Goal: Transaction & Acquisition: Purchase product/service

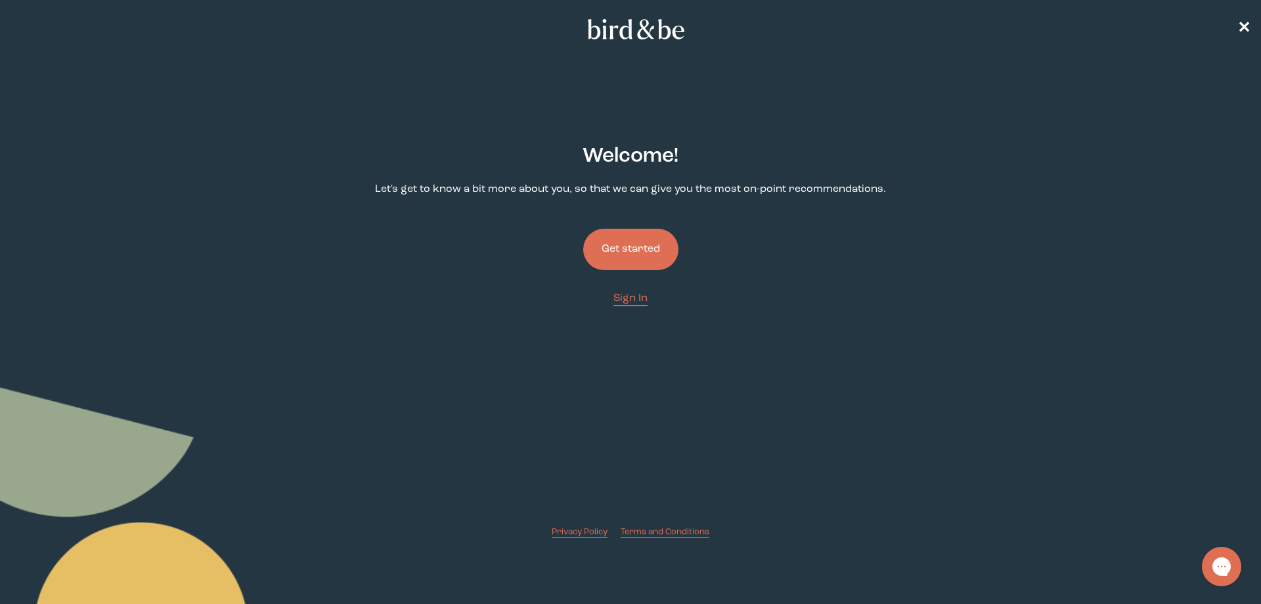
click at [632, 253] on button "Get started" at bounding box center [630, 249] width 95 height 41
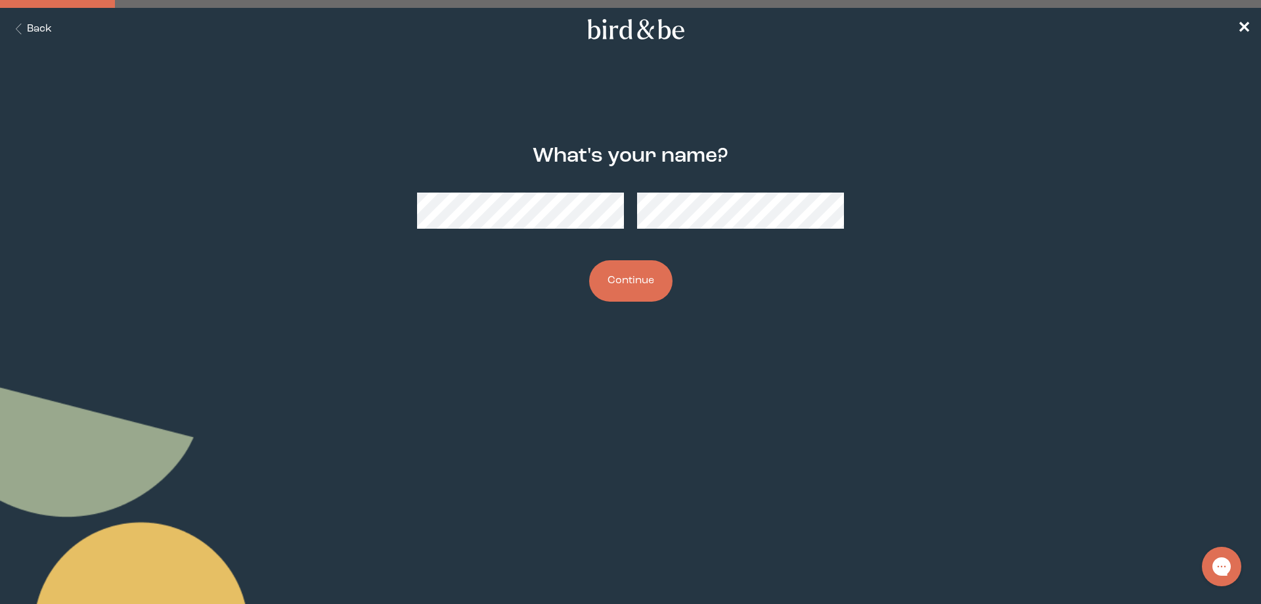
click at [642, 288] on button "Continue" at bounding box center [630, 280] width 83 height 41
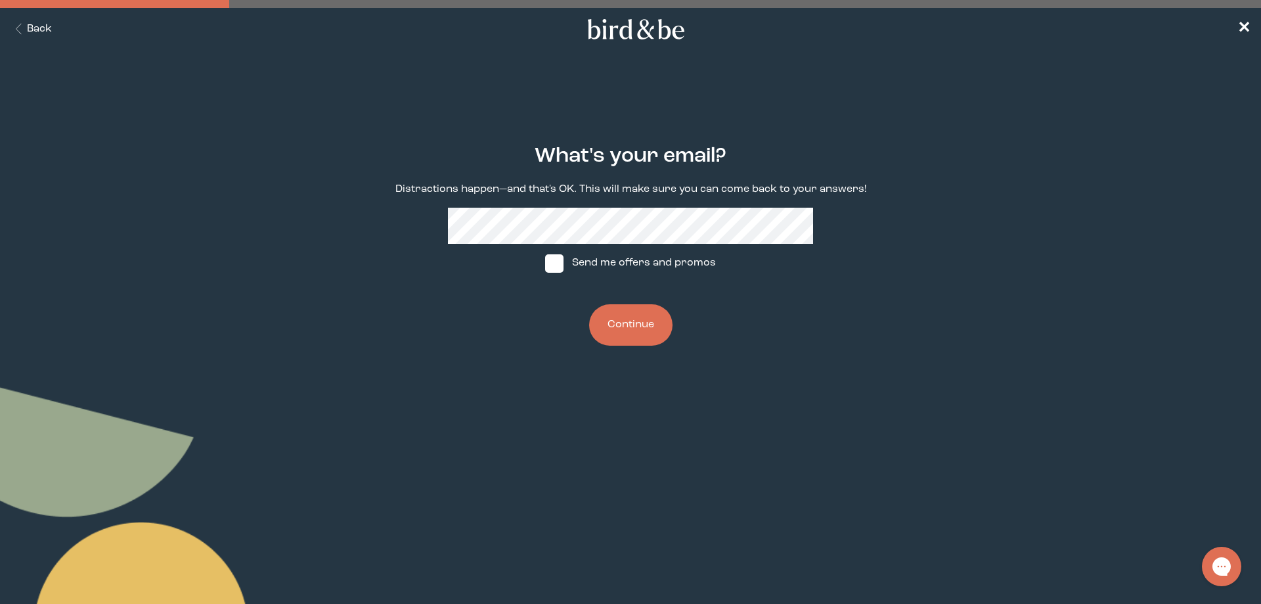
click at [14, 24] on icon "Back Button" at bounding box center [19, 29] width 16 height 11
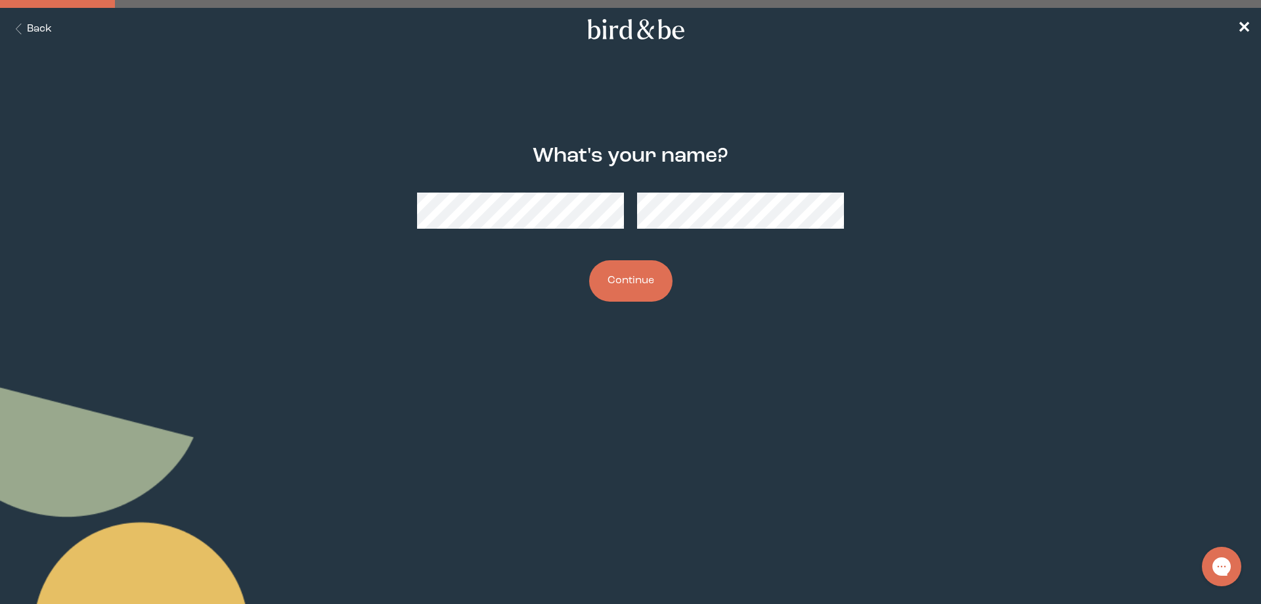
click at [640, 294] on button "Continue" at bounding box center [630, 280] width 83 height 41
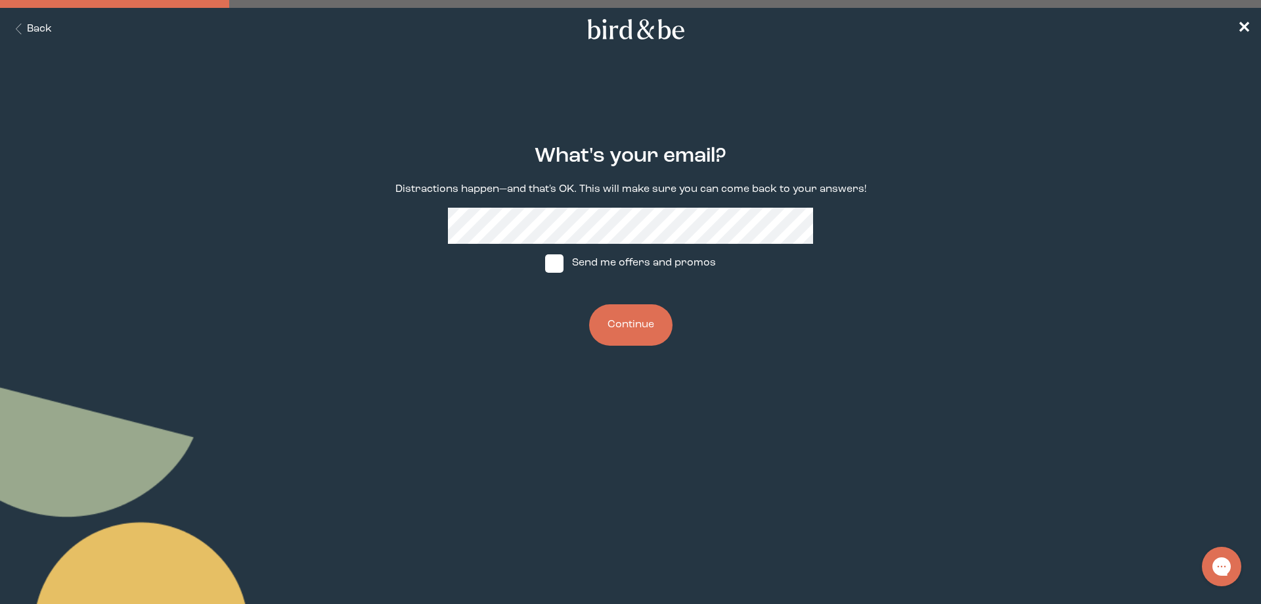
click at [637, 332] on button "Continue" at bounding box center [630, 324] width 83 height 41
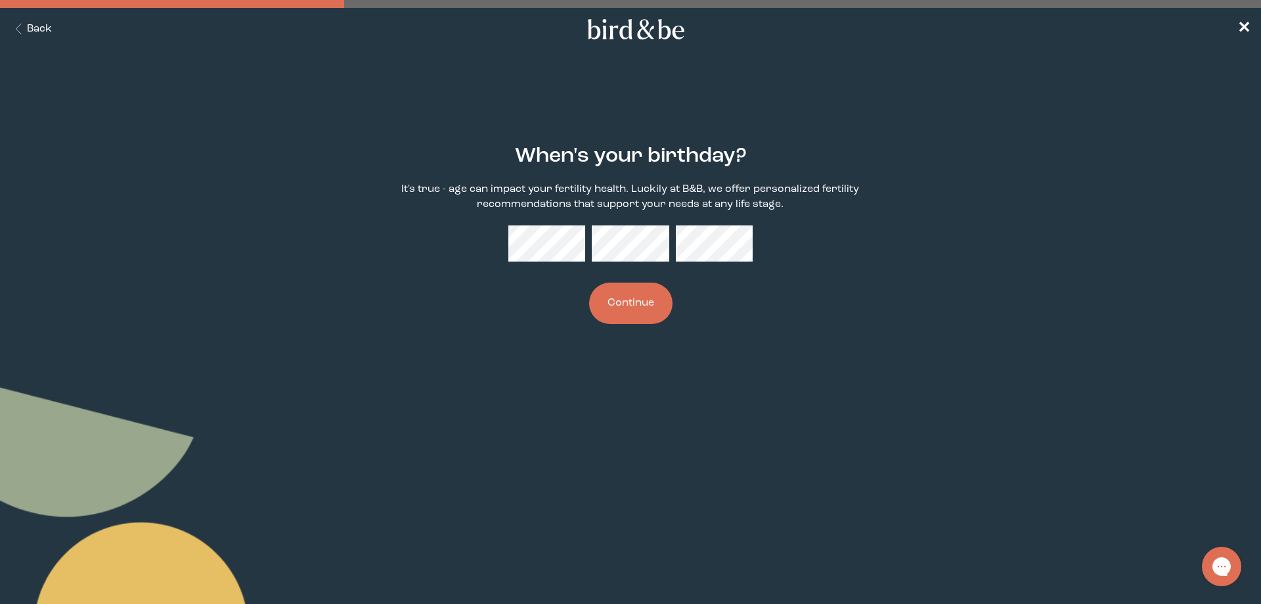
click at [624, 296] on button "Continue" at bounding box center [630, 302] width 83 height 41
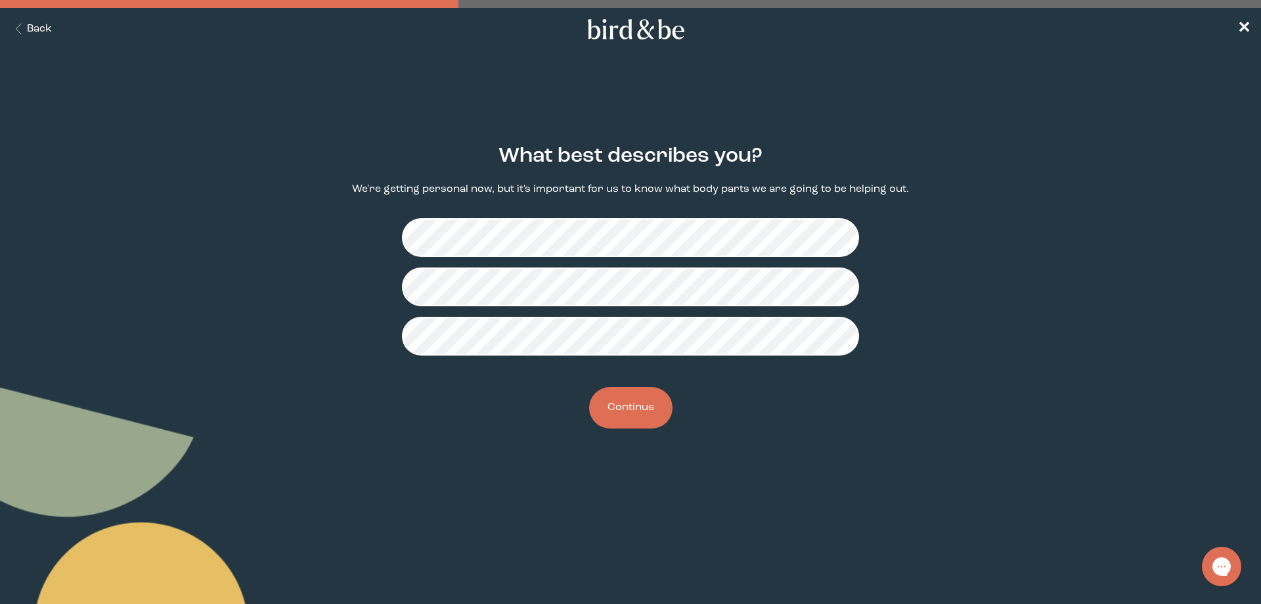
click at [637, 416] on button "Continue" at bounding box center [630, 407] width 83 height 41
click at [598, 416] on button "Continue" at bounding box center [630, 407] width 83 height 41
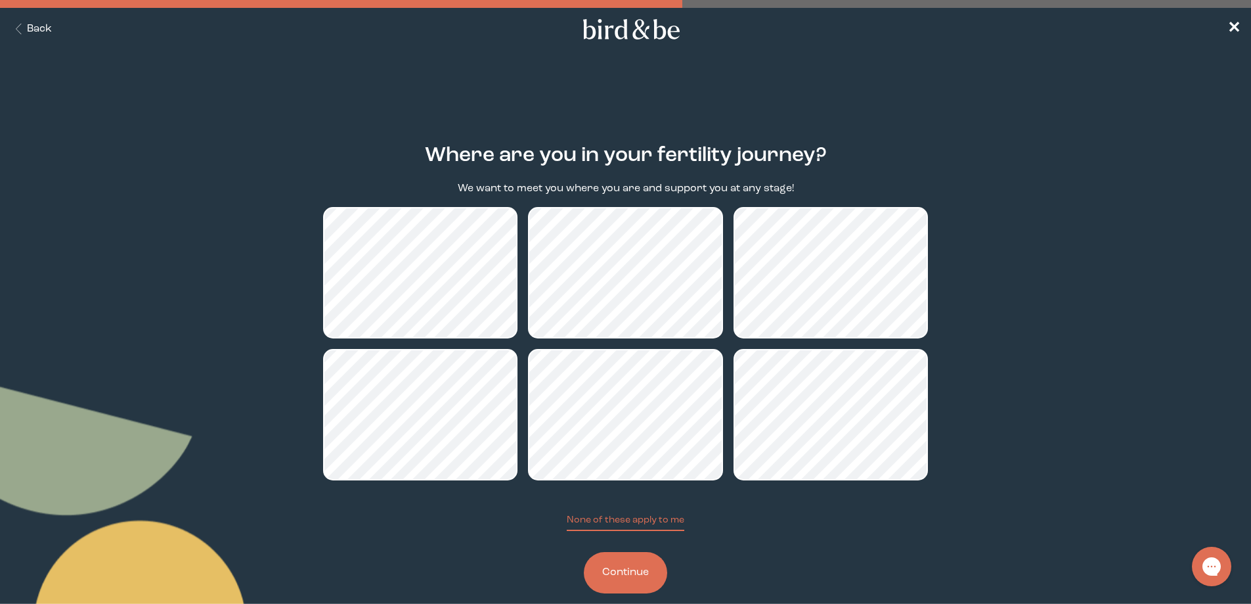
click at [629, 577] on button "Continue" at bounding box center [625, 572] width 83 height 41
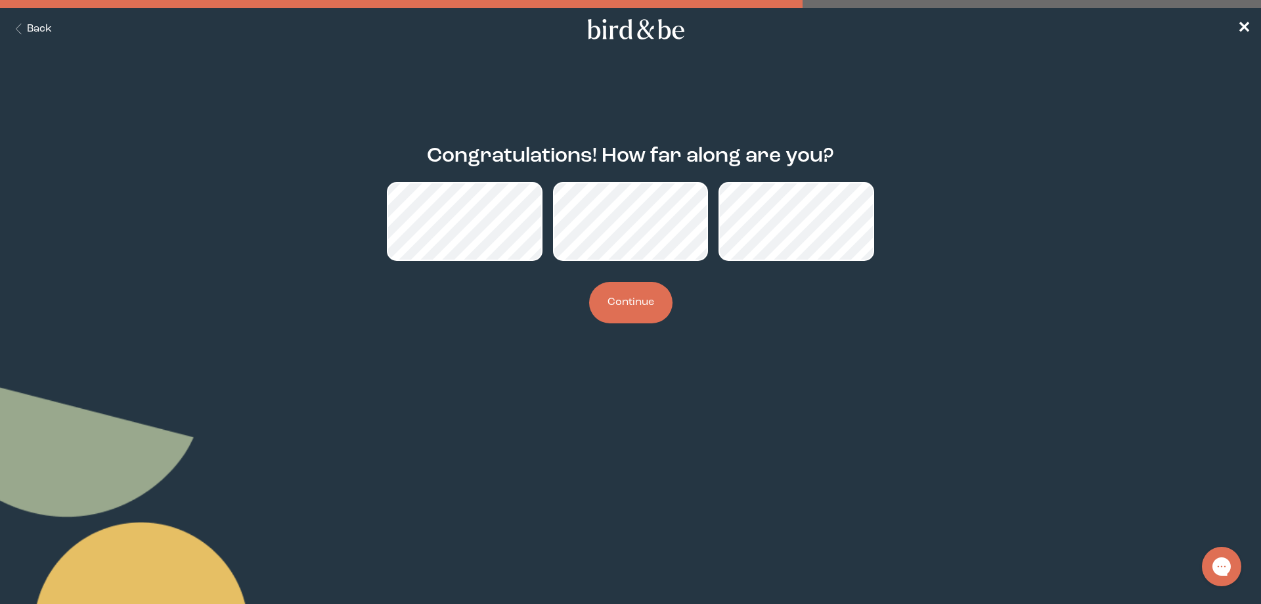
click at [616, 304] on button "Continue" at bounding box center [630, 302] width 83 height 41
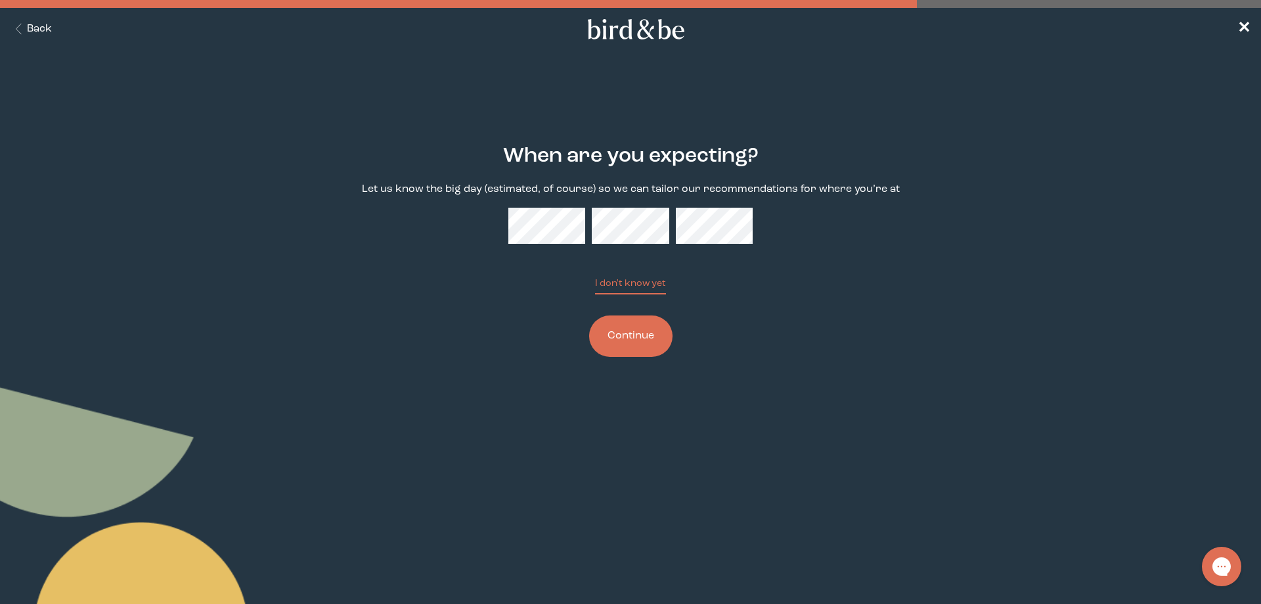
click at [524, 284] on div "When are you expecting? Let us know the big day (estimated, of course) so we ca…" at bounding box center [631, 251] width 610 height 254
click at [617, 342] on button "Continue" at bounding box center [630, 335] width 83 height 41
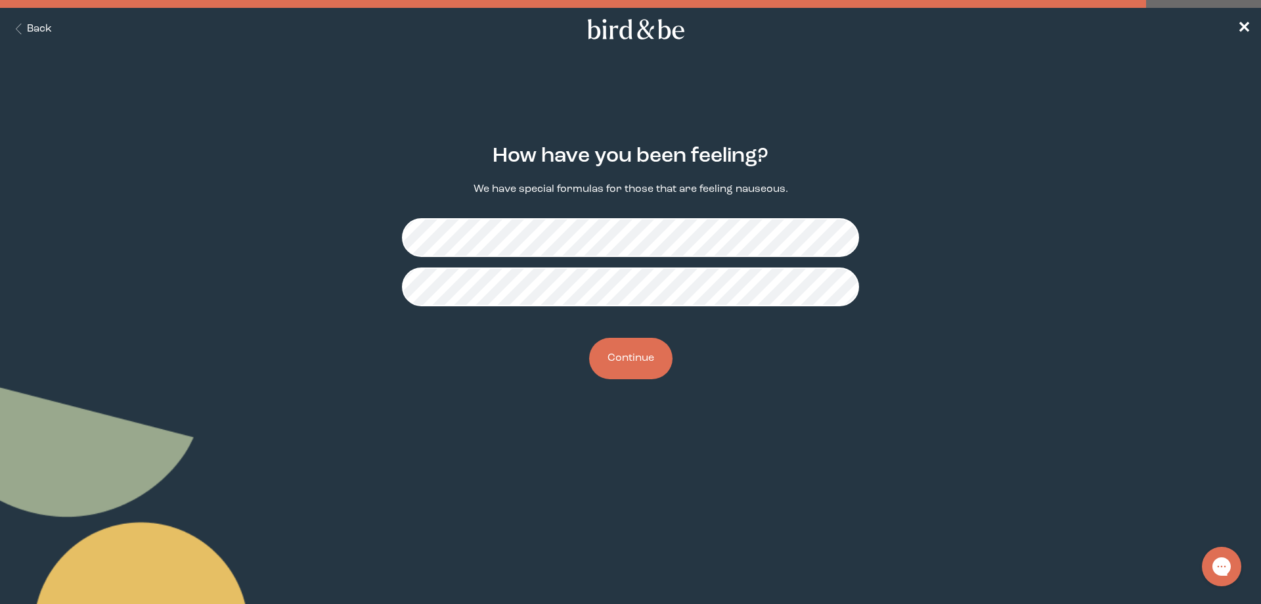
click at [660, 369] on button "Continue" at bounding box center [630, 358] width 83 height 41
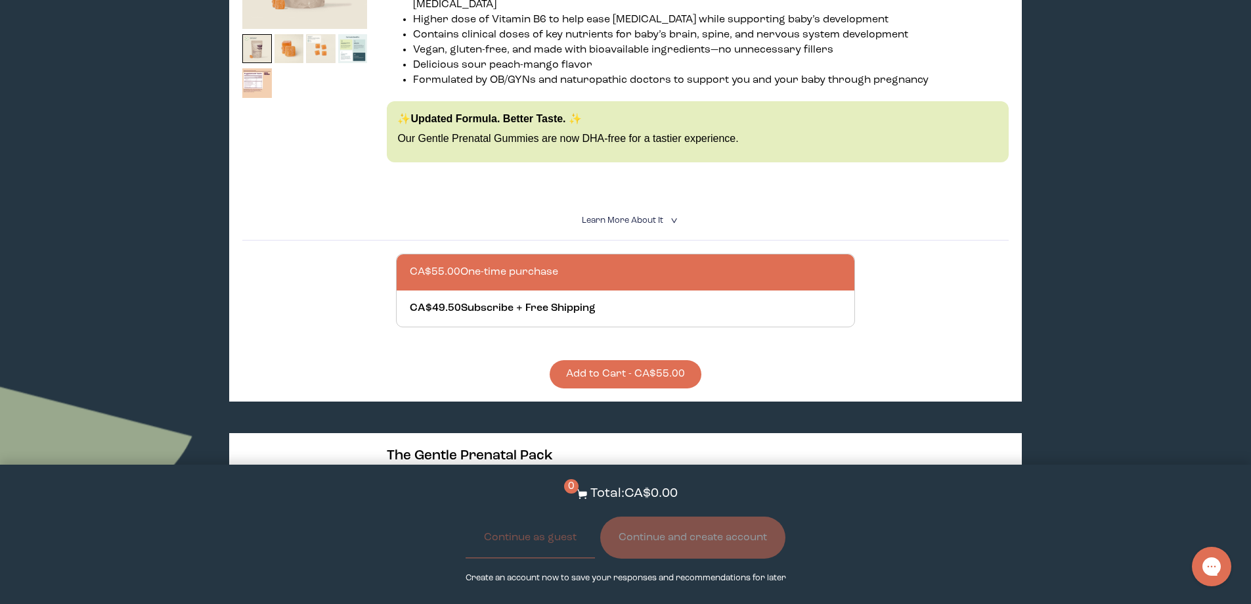
scroll to position [328, 0]
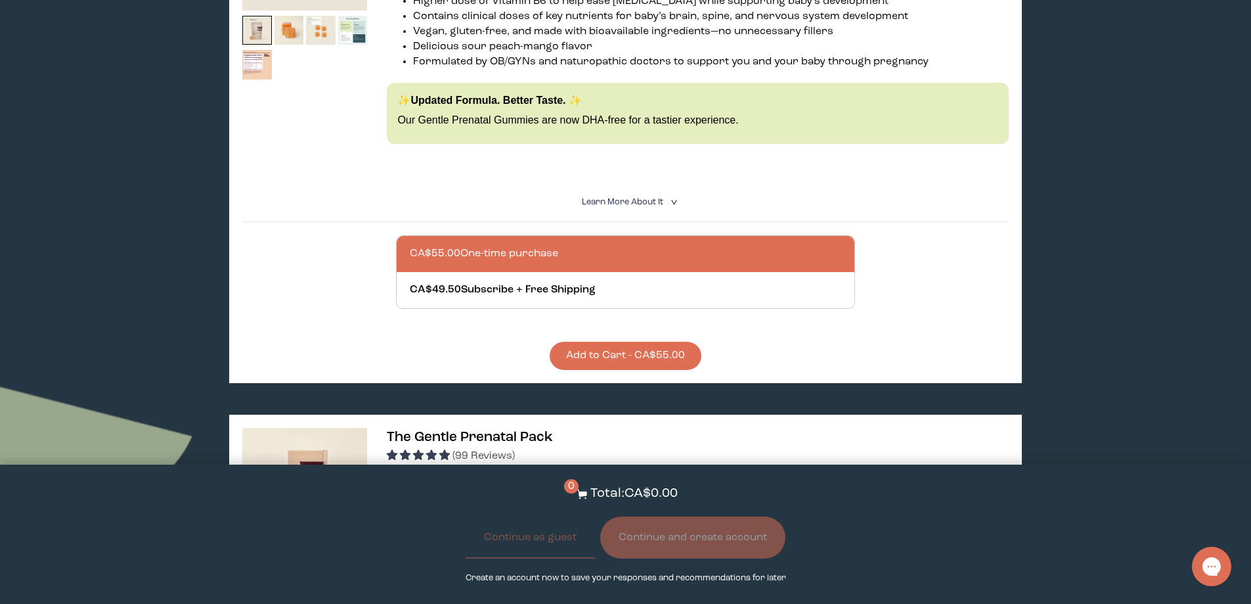
click at [677, 350] on button "Add to Cart - CA$55.00" at bounding box center [626, 356] width 152 height 28
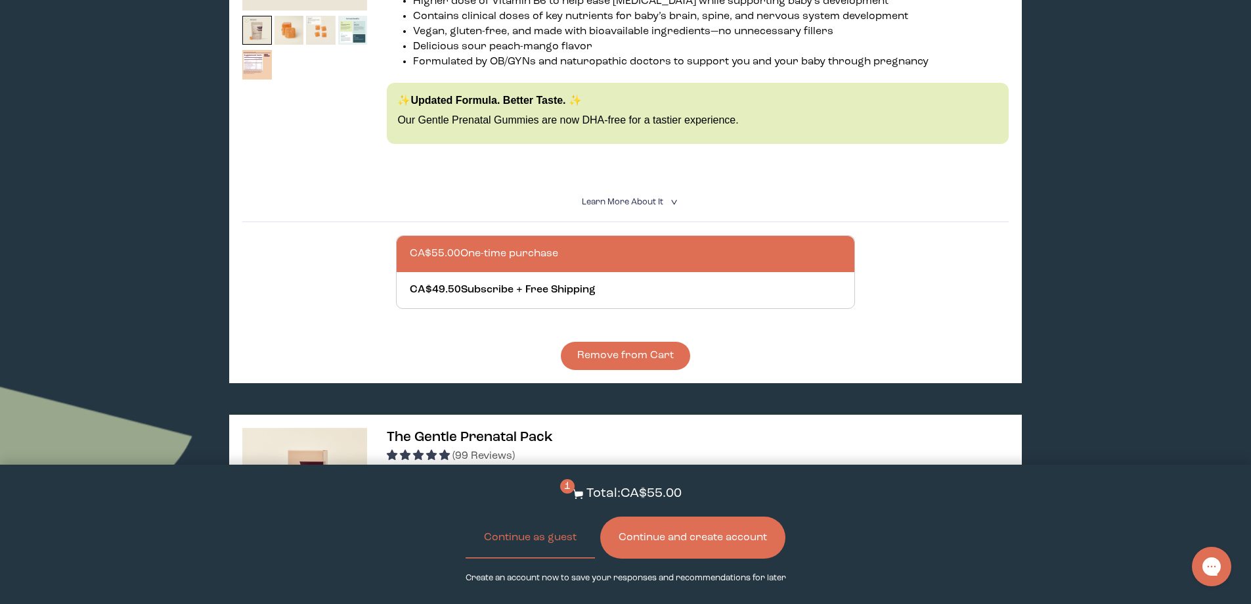
click at [727, 549] on button "Continue and create account" at bounding box center [692, 537] width 185 height 42
